Goal: Information Seeking & Learning: Find specific fact

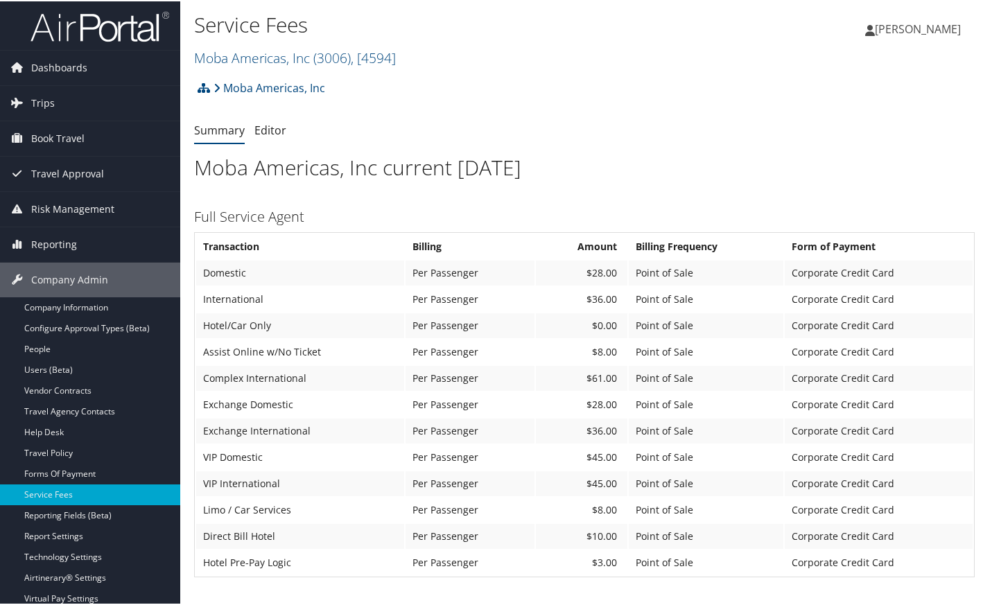
click at [503, 378] on td "Per Passenger" at bounding box center [469, 377] width 129 height 25
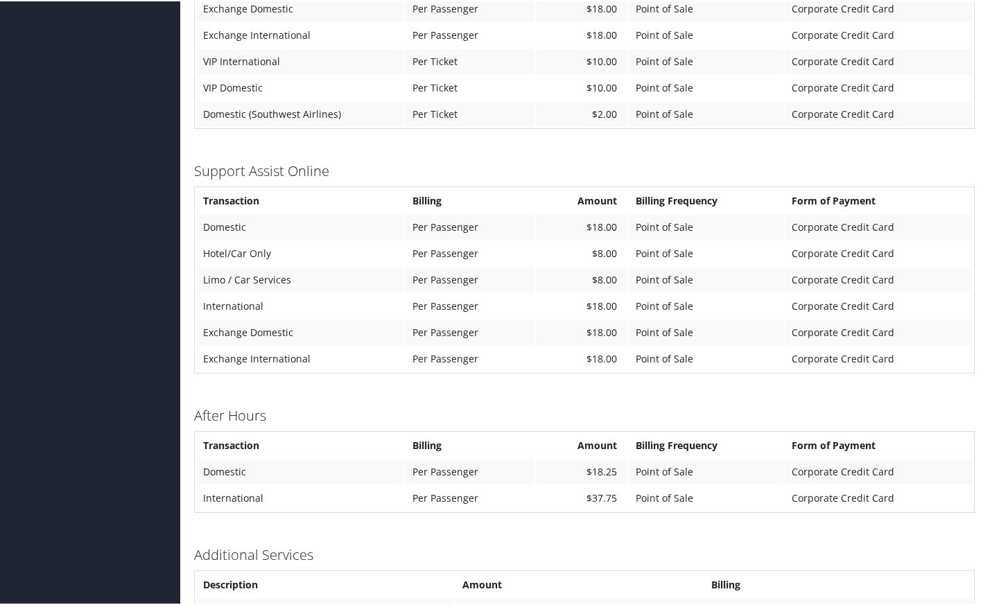
scroll to position [805, 0]
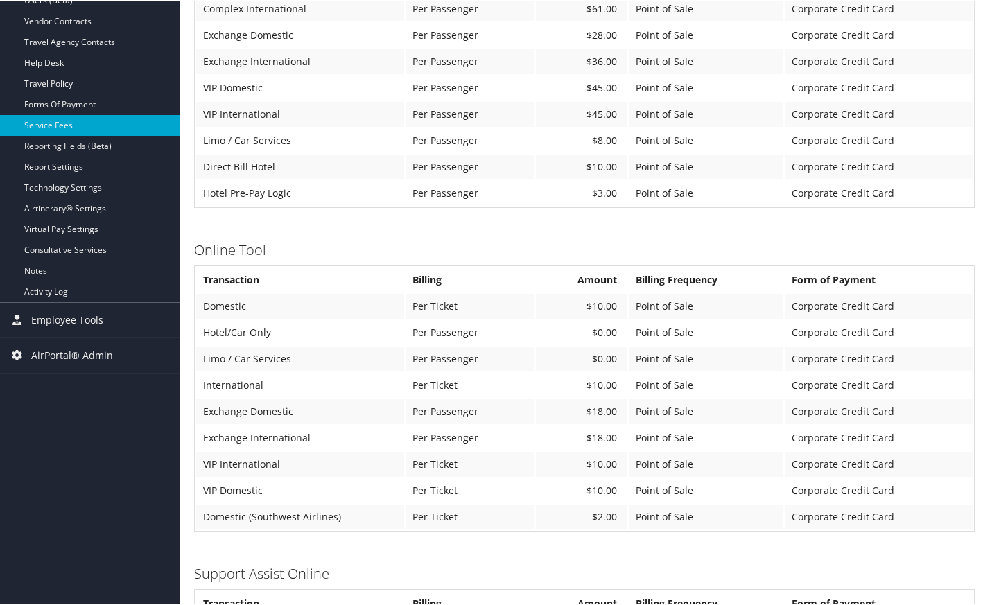
scroll to position [228, 0]
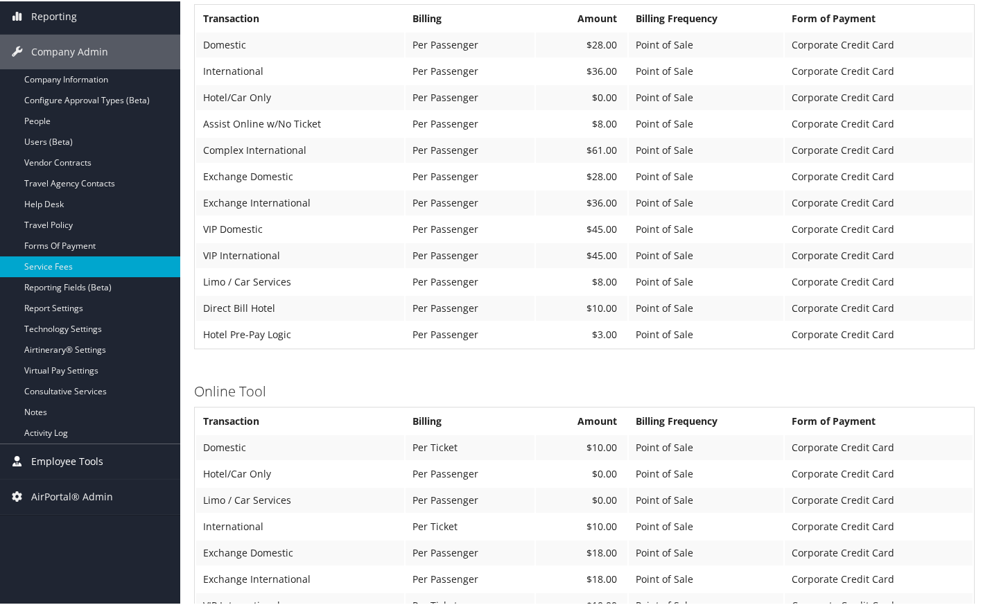
click at [65, 464] on span "Employee Tools" at bounding box center [67, 460] width 72 height 35
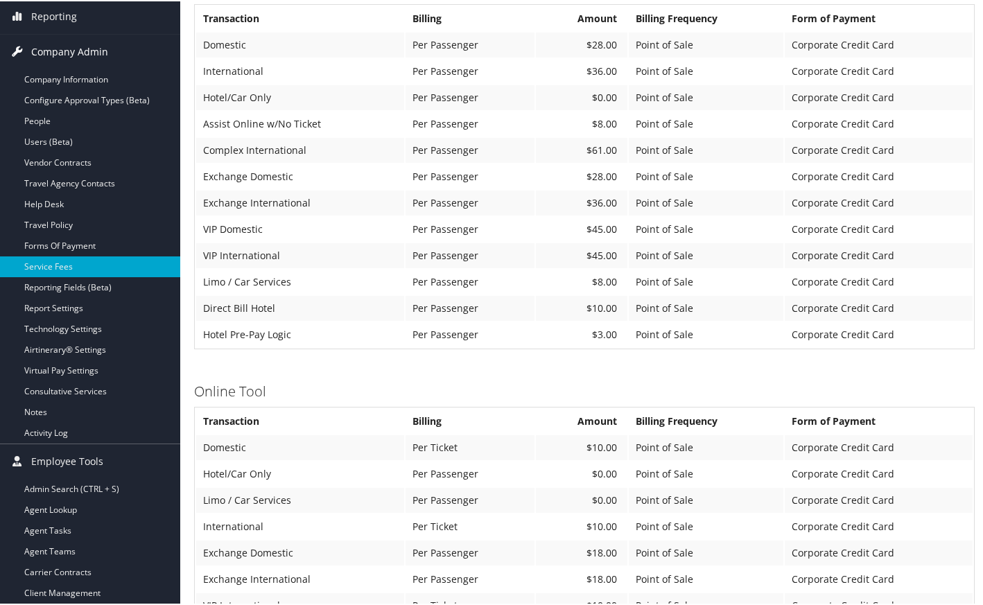
click at [83, 49] on span "Company Admin" at bounding box center [69, 50] width 77 height 35
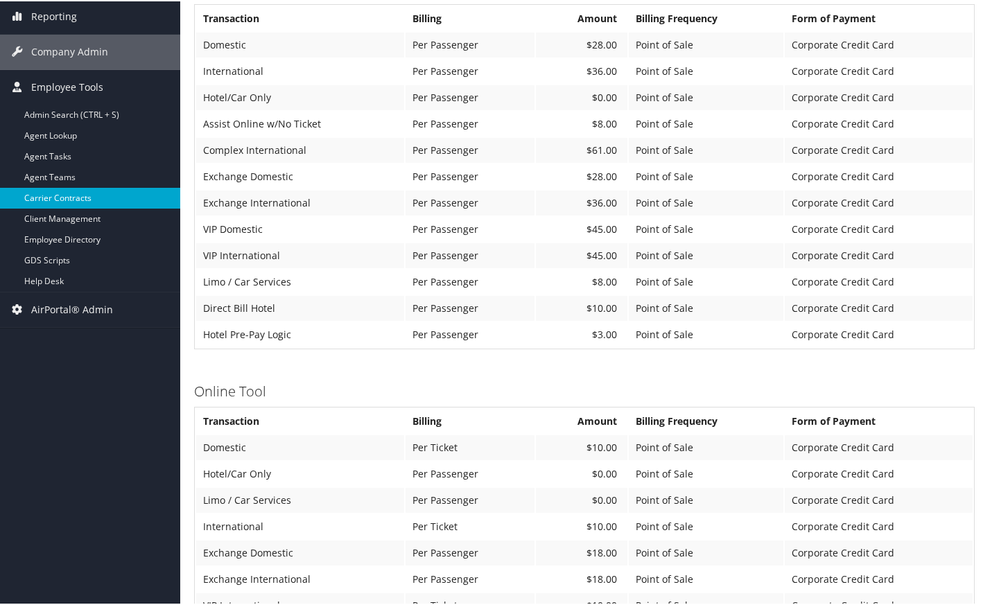
click at [78, 204] on link "Carrier Contracts" at bounding box center [90, 196] width 180 height 21
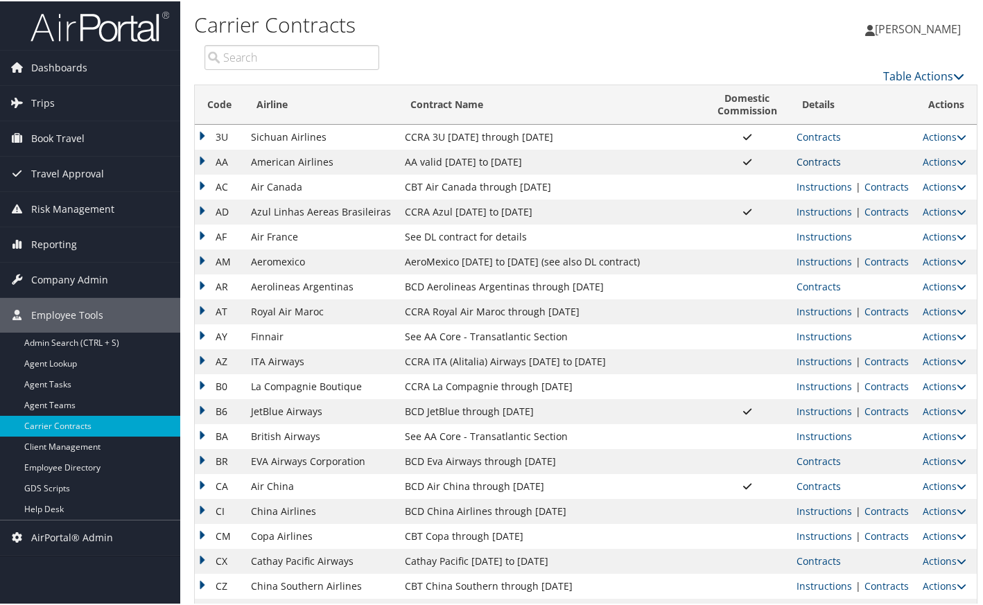
click at [813, 167] on link "Contracts" at bounding box center [818, 160] width 44 height 13
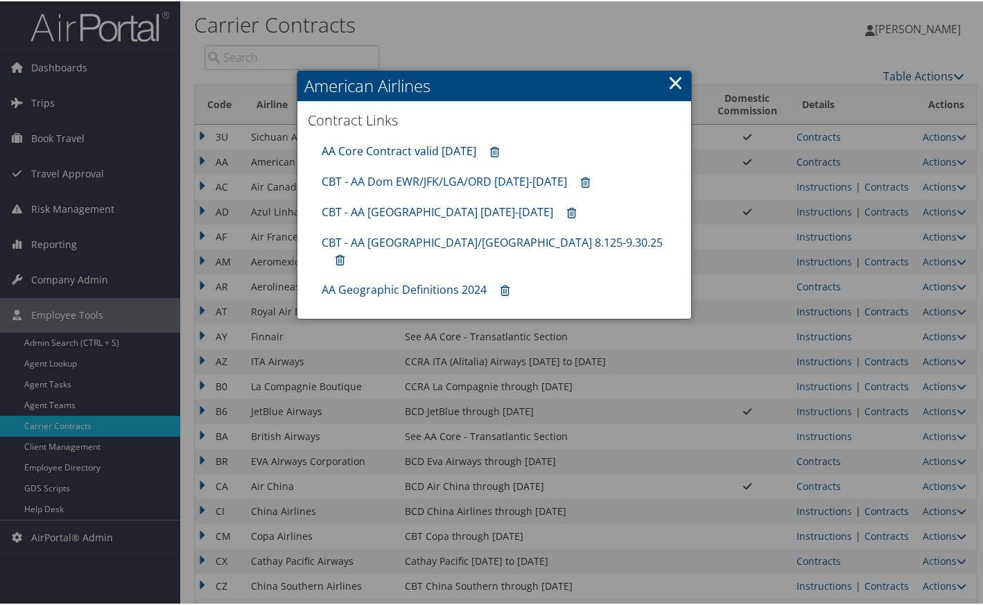
click at [420, 148] on link "AA Core Contract valid 30jun26" at bounding box center [399, 149] width 155 height 15
click at [663, 80] on h2 "American Airlines" at bounding box center [494, 84] width 394 height 30
click at [669, 82] on link "×" at bounding box center [675, 81] width 16 height 28
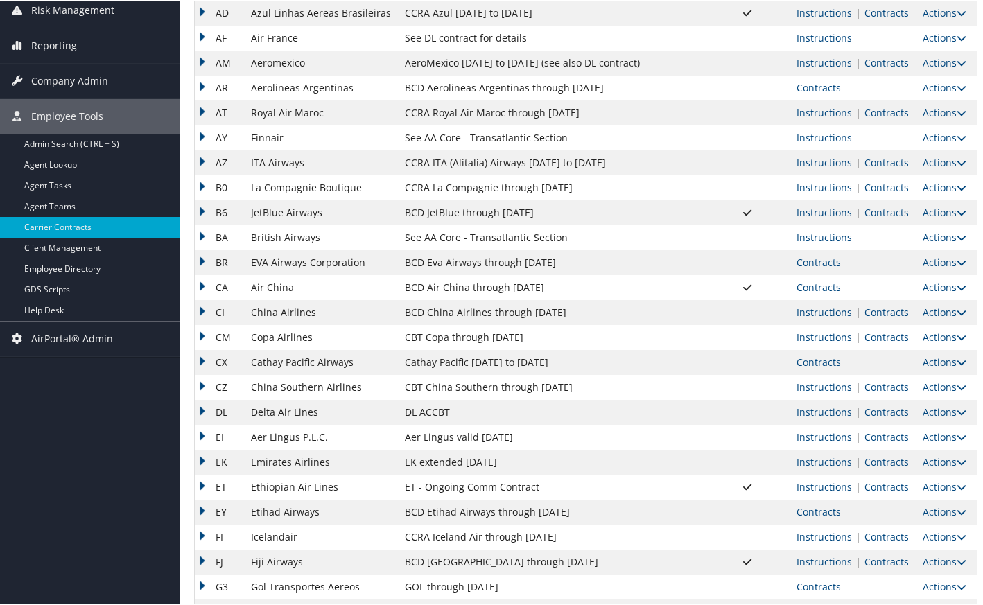
scroll to position [231, 0]
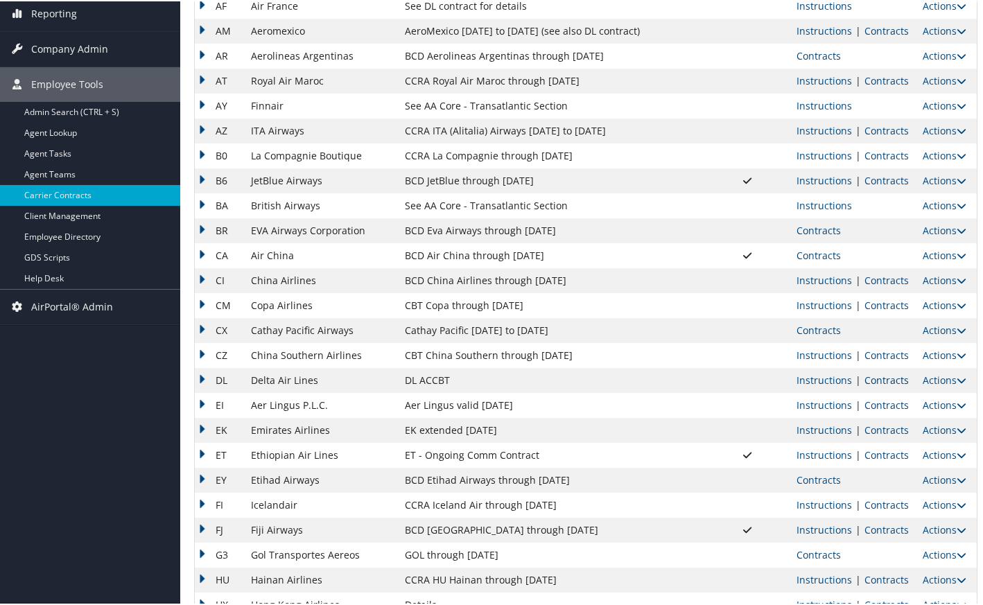
click at [870, 381] on link "Contracts" at bounding box center [886, 378] width 44 height 13
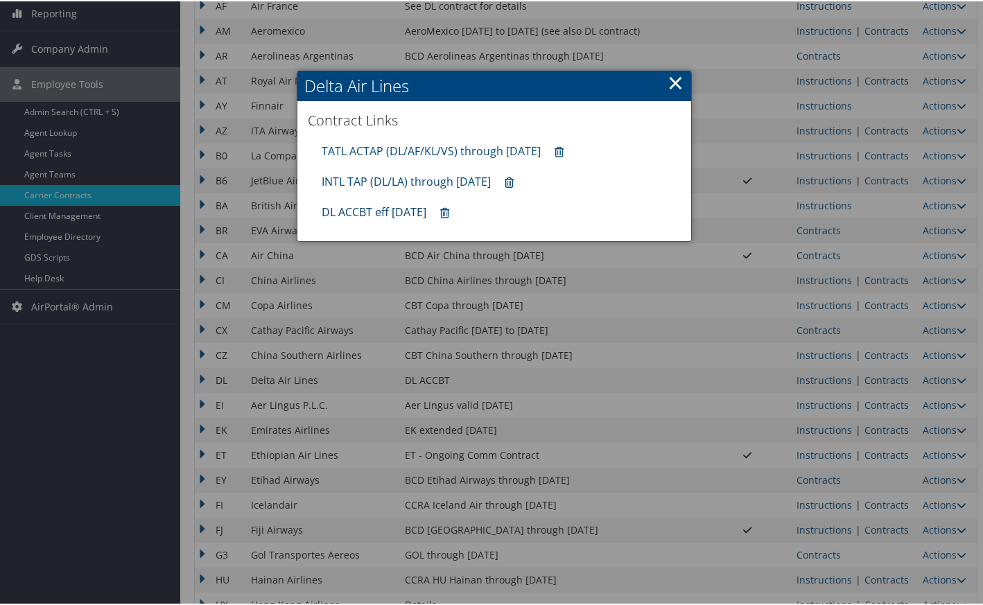
click at [365, 209] on link "DL ACCBT eff Aug 2025" at bounding box center [374, 210] width 105 height 15
click at [669, 82] on link "×" at bounding box center [675, 81] width 16 height 28
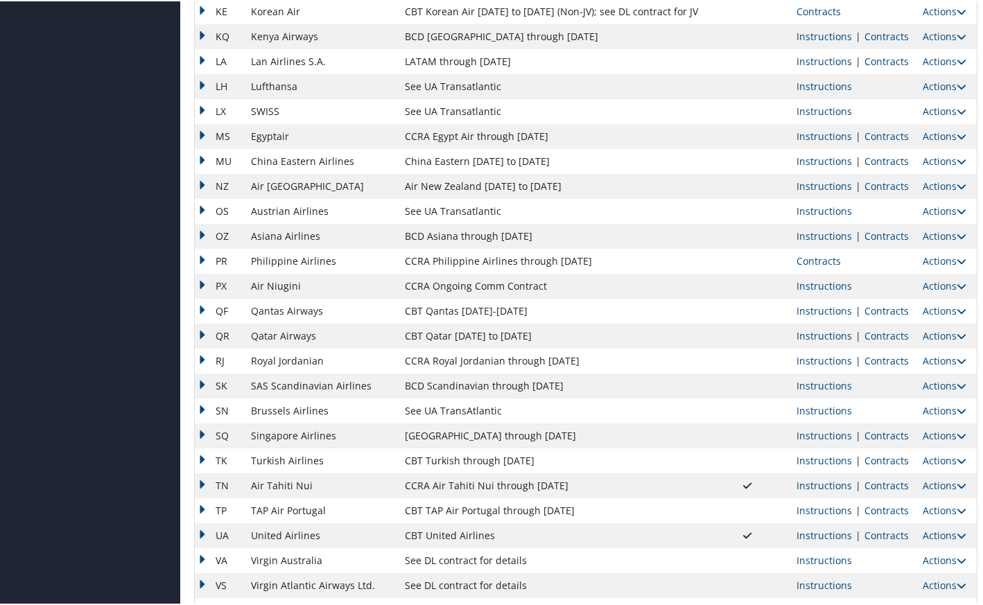
scroll to position [990, 0]
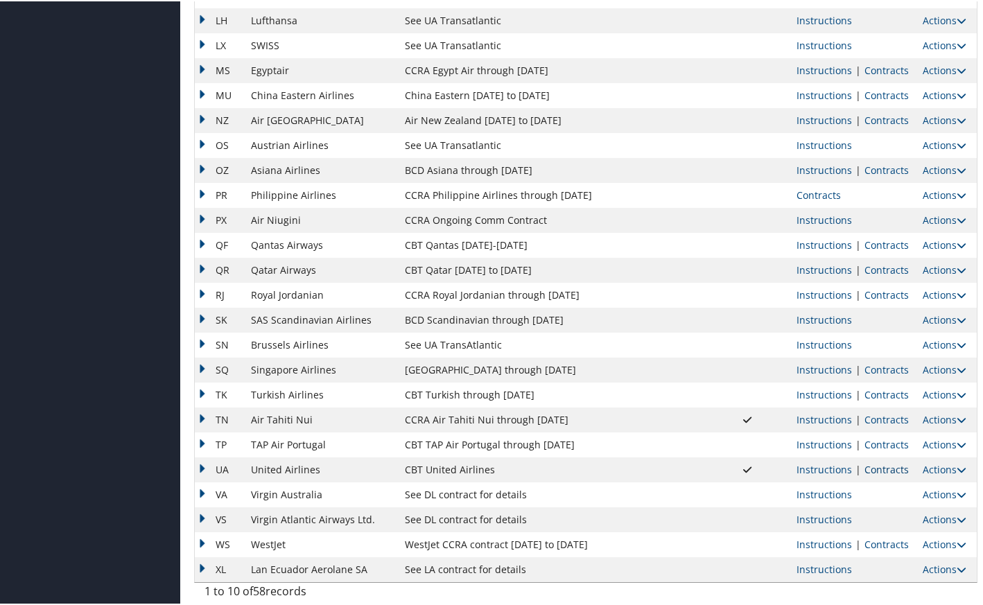
click at [883, 470] on link "Contracts" at bounding box center [886, 468] width 44 height 13
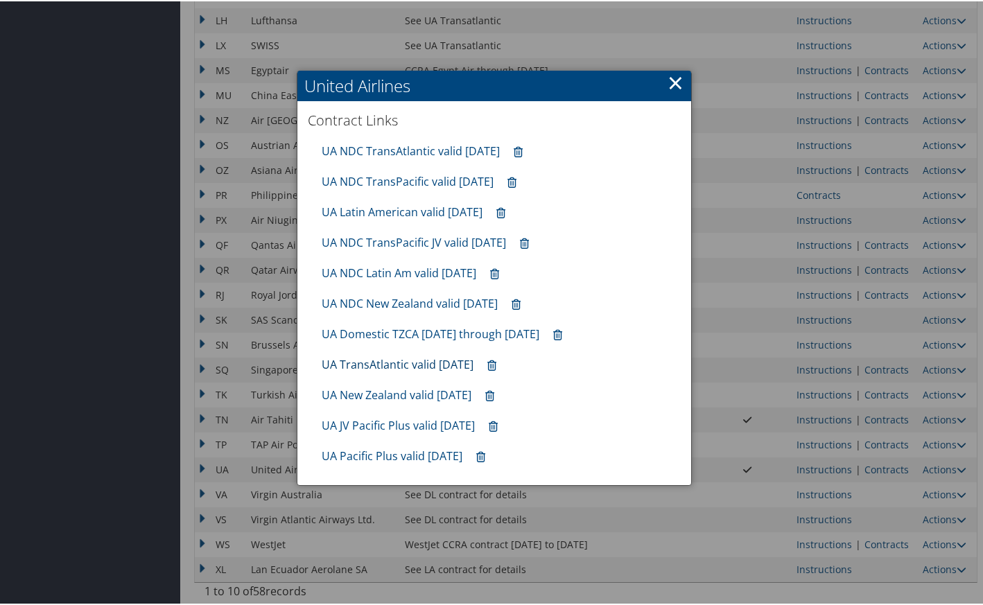
click at [372, 369] on link "UA TransAtlantic valid Sep2025" at bounding box center [398, 363] width 152 height 15
